Goal: Task Accomplishment & Management: Use online tool/utility

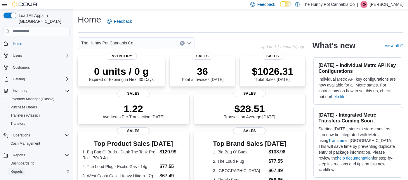
click at [16, 169] on span "Reports" at bounding box center [17, 171] width 12 height 5
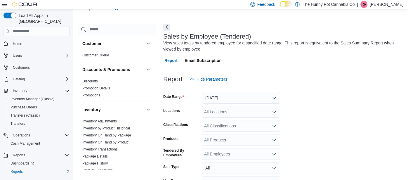
scroll to position [19, 0]
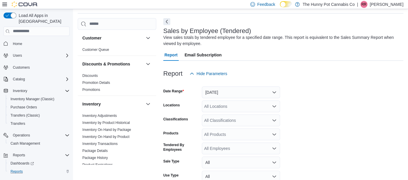
click at [213, 108] on div "All Locations" at bounding box center [241, 106] width 78 height 12
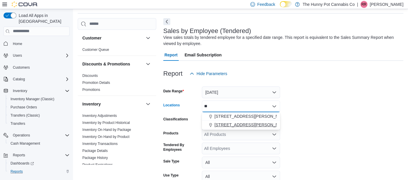
type input "**"
click at [214, 125] on span "[STREET_ADDRESS][PERSON_NAME]" at bounding box center [251, 125] width 74 height 6
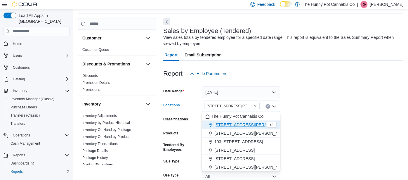
click at [330, 99] on form "Date Range [DATE] Locations [STREET_ADDRESS][PERSON_NAME] Selected. [STREET_ADD…" at bounding box center [283, 145] width 240 height 133
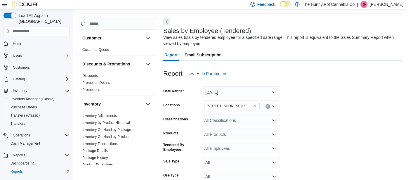
scroll to position [63, 0]
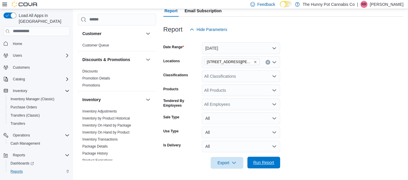
click at [259, 160] on span "Run Report" at bounding box center [263, 162] width 21 height 6
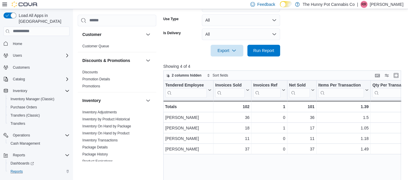
scroll to position [175, 0]
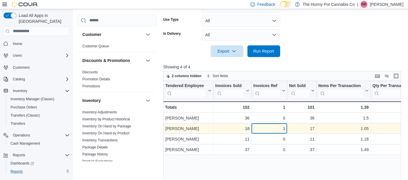
click at [267, 125] on div "1" at bounding box center [269, 128] width 32 height 7
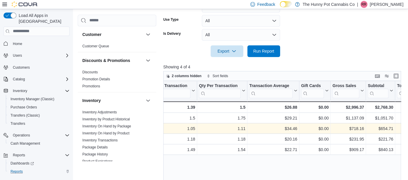
scroll to position [0, 175]
click at [257, 52] on span "Run Report" at bounding box center [263, 51] width 21 height 6
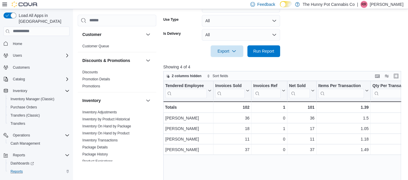
scroll to position [0, 0]
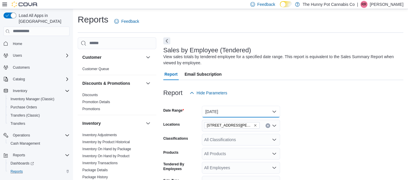
click at [210, 108] on button "[DATE]" at bounding box center [241, 112] width 78 height 12
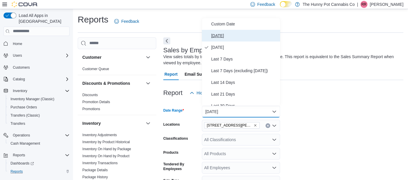
click at [213, 34] on span "[DATE]" at bounding box center [244, 35] width 67 height 7
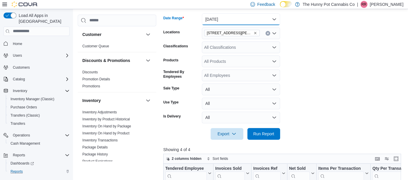
scroll to position [91, 0]
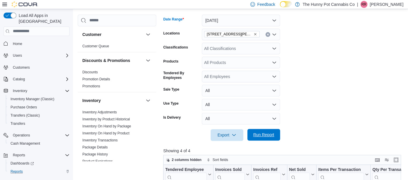
click at [250, 136] on button "Run Report" at bounding box center [263, 135] width 33 height 12
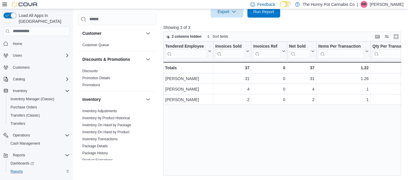
scroll to position [214, 0]
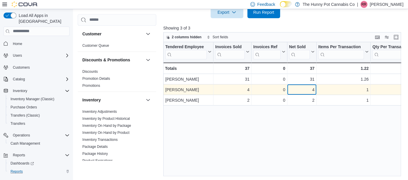
click at [306, 89] on div "4" at bounding box center [301, 89] width 25 height 7
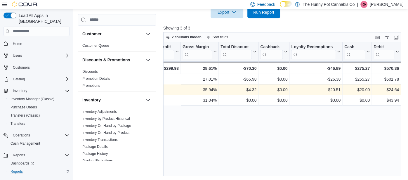
scroll to position [0, 599]
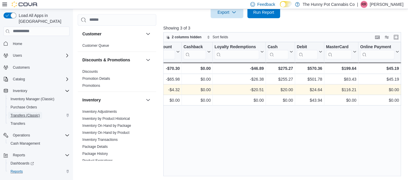
click at [31, 113] on span "Transfers (Classic)" at bounding box center [25, 115] width 29 height 5
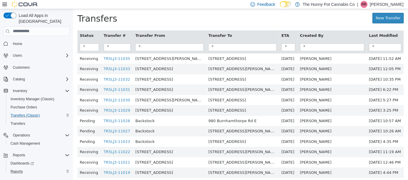
click at [186, 18] on div "Transfers" at bounding box center [163, 18] width 173 height 11
click at [384, 21] on link "New Transfer" at bounding box center [387, 18] width 31 height 11
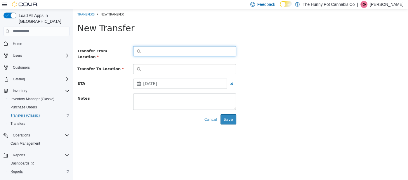
click at [219, 53] on button "button" at bounding box center [184, 51] width 103 height 10
click at [220, 50] on input at bounding box center [190, 51] width 92 height 10
type input "*"
type input "****"
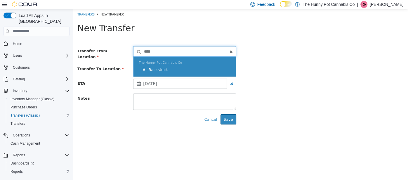
click at [198, 74] on div "The Hunny Pot Cannabis Co Backstock" at bounding box center [184, 66] width 102 height 20
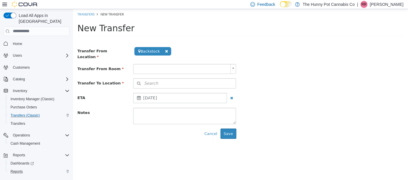
click at [184, 63] on body "**********" at bounding box center [240, 76] width 335 height 134
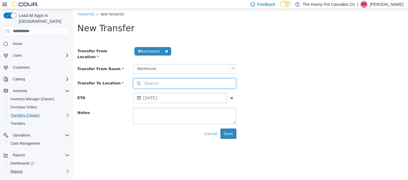
click at [179, 83] on button "Search" at bounding box center [184, 83] width 103 height 10
type input "*"
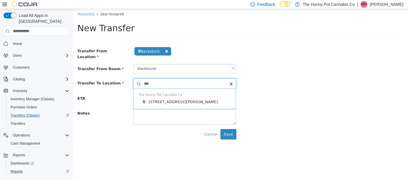
type input "****"
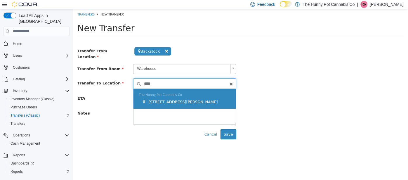
click at [173, 93] on div "The Hunny Pot Cannabis Co [STREET_ADDRESS][PERSON_NAME]" at bounding box center [184, 98] width 102 height 20
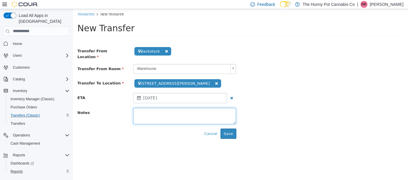
click at [176, 107] on textarea at bounding box center [184, 115] width 103 height 16
type textarea "**********"
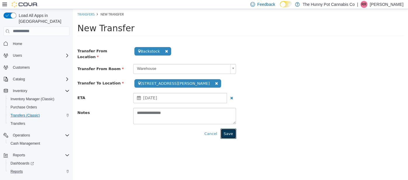
click at [230, 128] on button "Save" at bounding box center [228, 133] width 16 height 11
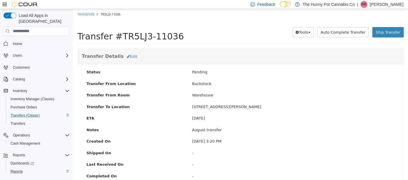
click at [267, 118] on div "[DATE]" at bounding box center [293, 118] width 211 height 6
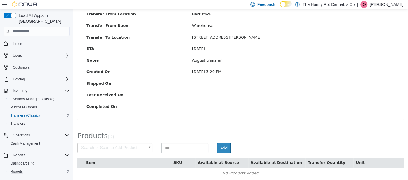
scroll to position [73, 0]
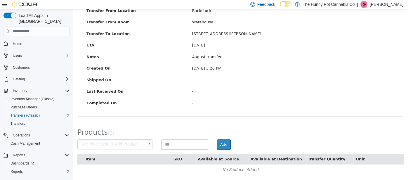
click at [136, 143] on body "× Save successful. Transfers TR5LJ3-11036 Transfer #TR5LJ3-11036 Preparing Down…" at bounding box center [240, 58] width 335 height 245
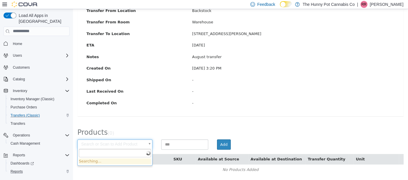
click at [154, 118] on body "× Save successful. Transfers TR5LJ3-11036 Transfer #TR5LJ3-11036 Preparing Down…" at bounding box center [240, 58] width 335 height 245
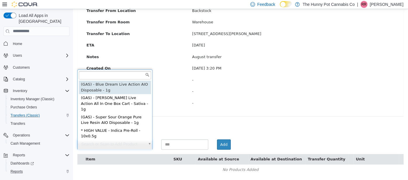
scroll to position [0, 0]
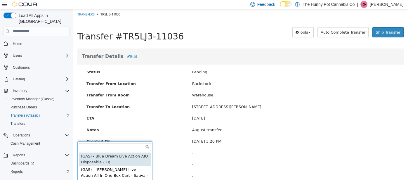
click at [84, 14] on body "× Save successful. Transfers TR5LJ3-11036 Transfer #TR5LJ3-11036 Preparing Down…" at bounding box center [240, 131] width 335 height 245
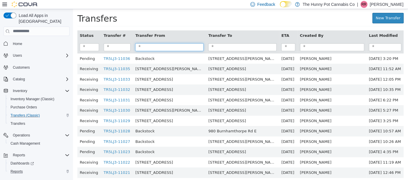
click at [178, 46] on input "search" at bounding box center [169, 47] width 68 height 8
click at [237, 43] on input "search" at bounding box center [242, 47] width 68 height 8
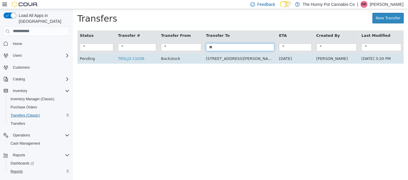
type input "*"
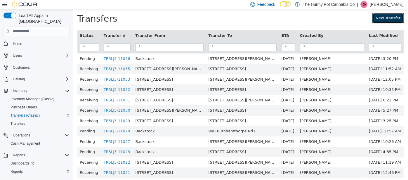
click at [388, 16] on link "New Transfer" at bounding box center [387, 18] width 31 height 11
click at [16, 153] on span "Reports" at bounding box center [19, 155] width 12 height 5
click at [15, 169] on span "Reports" at bounding box center [17, 171] width 12 height 5
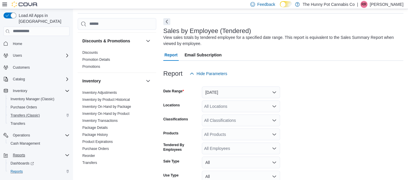
scroll to position [35, 0]
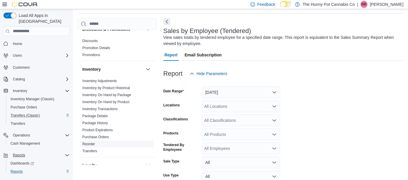
click at [98, 144] on span "Reorder" at bounding box center [117, 143] width 74 height 7
click at [88, 142] on link "Reorder" at bounding box center [88, 144] width 13 height 4
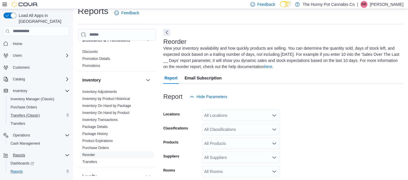
scroll to position [32, 0]
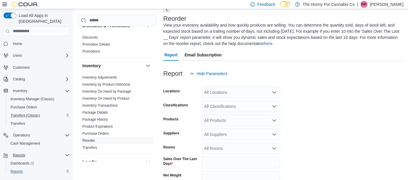
click at [276, 65] on div at bounding box center [283, 64] width 240 height 7
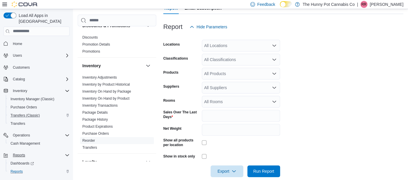
scroll to position [87, 0]
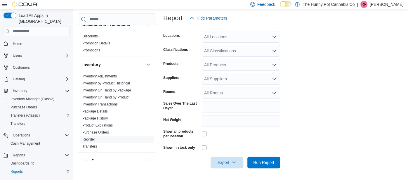
click at [248, 35] on div "All Locations" at bounding box center [241, 37] width 78 height 12
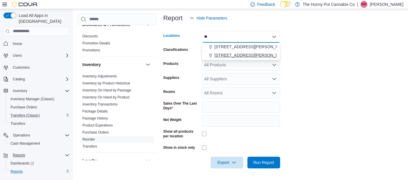
type input "**"
click at [241, 54] on span "[STREET_ADDRESS][PERSON_NAME]" at bounding box center [251, 55] width 74 height 6
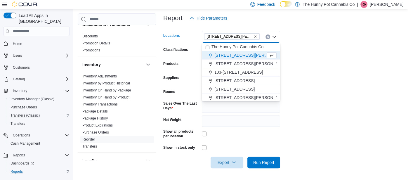
click at [343, 78] on form "Locations [STREET_ADDRESS][PERSON_NAME] Selected. [STREET_ADDRESS][PERSON_NAME]…" at bounding box center [283, 96] width 240 height 144
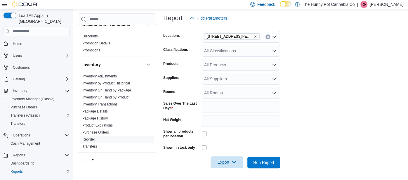
click at [223, 163] on span "Export" at bounding box center [227, 162] width 26 height 12
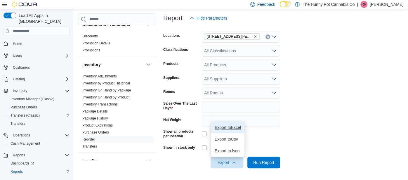
click at [232, 127] on span "Export to Excel" at bounding box center [228, 127] width 26 height 5
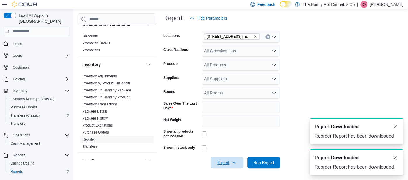
scroll to position [0, 0]
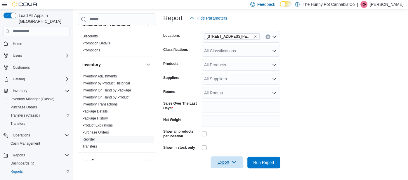
click at [230, 163] on span "Export" at bounding box center [227, 162] width 26 height 12
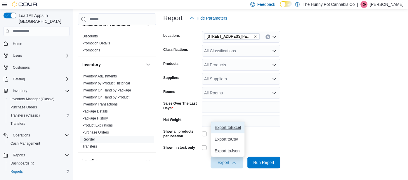
click at [224, 129] on span "Export to Excel" at bounding box center [228, 127] width 26 height 5
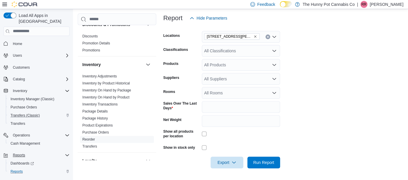
click at [138, 153] on div "Loyalty" at bounding box center [117, 160] width 79 height 16
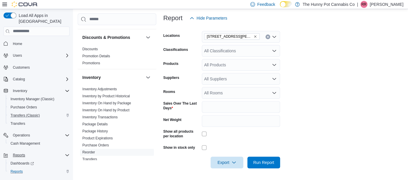
scroll to position [23, 0]
click at [120, 109] on link "Inventory On Hand by Product" at bounding box center [105, 109] width 47 height 4
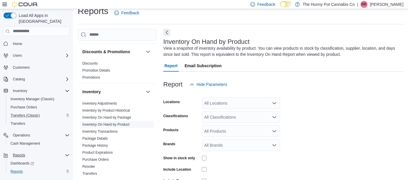
scroll to position [19, 0]
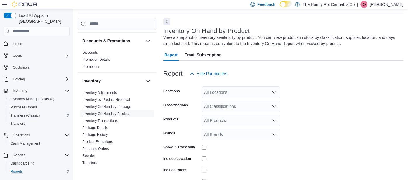
click at [329, 85] on div at bounding box center [283, 82] width 240 height 7
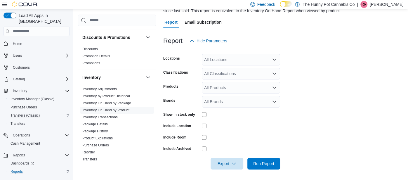
scroll to position [53, 0]
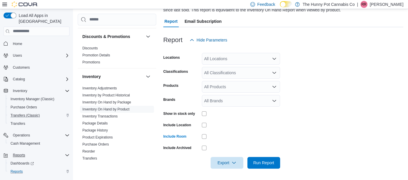
click at [64, 152] on div "Reports" at bounding box center [40, 155] width 59 height 7
click at [131, 164] on div "Customer Customer Queue Discounts & Promotions Discounts Promotion Details Prom…" at bounding box center [117, 94] width 79 height 162
click at [117, 108] on link "Inventory On Hand by Product" at bounding box center [105, 109] width 47 height 4
click at [243, 58] on div "All Locations" at bounding box center [241, 59] width 78 height 12
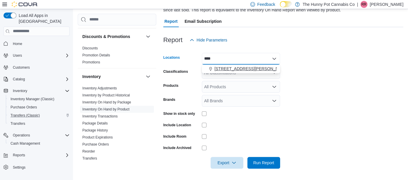
type input "****"
click at [230, 70] on span "[STREET_ADDRESS][PERSON_NAME]" at bounding box center [251, 69] width 74 height 6
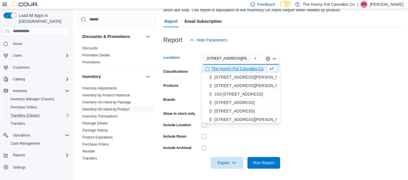
click at [298, 81] on form "Locations [STREET_ADDRESS][PERSON_NAME] Selected. [STREET_ADDRESS][PERSON_NAME]…" at bounding box center [283, 107] width 240 height 123
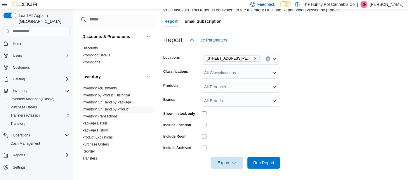
click at [225, 70] on div "All Classifications" at bounding box center [241, 73] width 78 height 12
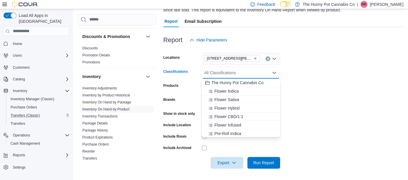
click at [225, 70] on div "All Classifications Combo box. Selected. Combo box input. All Classifications. …" at bounding box center [241, 73] width 78 height 12
click at [338, 65] on form "Locations [STREET_ADDRESS][PERSON_NAME] Classifications All Classifications Com…" at bounding box center [283, 107] width 240 height 123
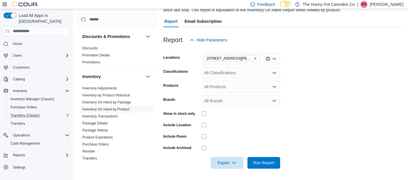
click at [277, 72] on div "All Classifications" at bounding box center [241, 73] width 78 height 12
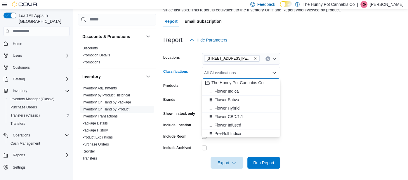
click at [317, 65] on form "Locations [STREET_ADDRESS][PERSON_NAME] Classifications All Classifications Com…" at bounding box center [283, 107] width 240 height 123
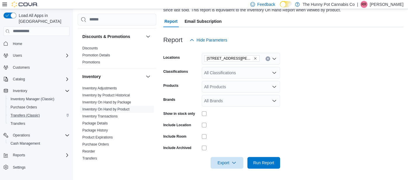
click at [241, 94] on form "Locations [STREET_ADDRESS][PERSON_NAME] Classifications All Classifications Pro…" at bounding box center [283, 107] width 240 height 123
click at [312, 87] on form "Locations [STREET_ADDRESS][PERSON_NAME] Classifications All Classifications Pro…" at bounding box center [283, 107] width 240 height 123
click at [227, 118] on form "Locations [STREET_ADDRESS][PERSON_NAME] Classifications All Classifications Pro…" at bounding box center [283, 107] width 240 height 123
click at [269, 58] on button "Clear input" at bounding box center [267, 58] width 5 height 5
type input "****"
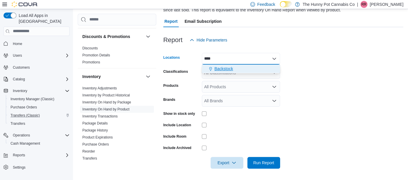
click at [241, 71] on div "Backstock" at bounding box center [240, 69] width 71 height 6
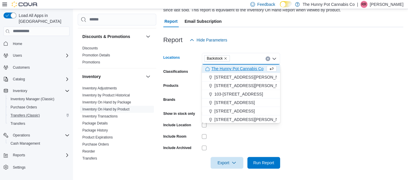
click at [327, 82] on form "Locations Backstock Combo box. Selected. [GEOGRAPHIC_DATA]. Press Backspace to …" at bounding box center [283, 107] width 240 height 123
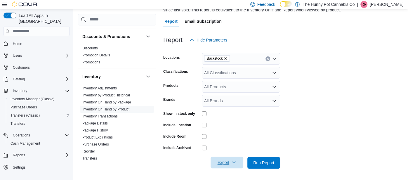
click at [227, 159] on span "Export" at bounding box center [227, 163] width 26 height 12
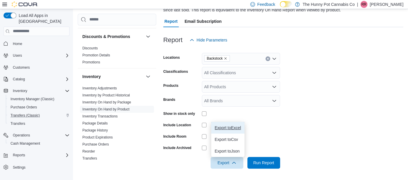
click at [225, 126] on span "Export to Excel" at bounding box center [228, 127] width 26 height 5
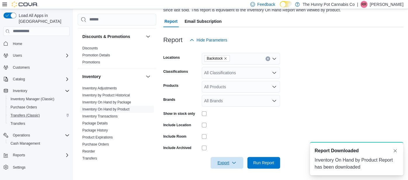
scroll to position [0, 0]
